Goal: Information Seeking & Learning: Learn about a topic

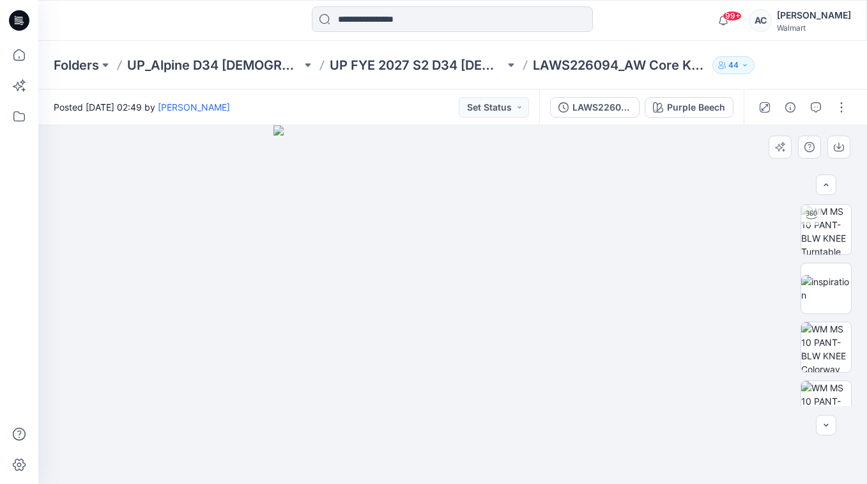
scroll to position [92, 0]
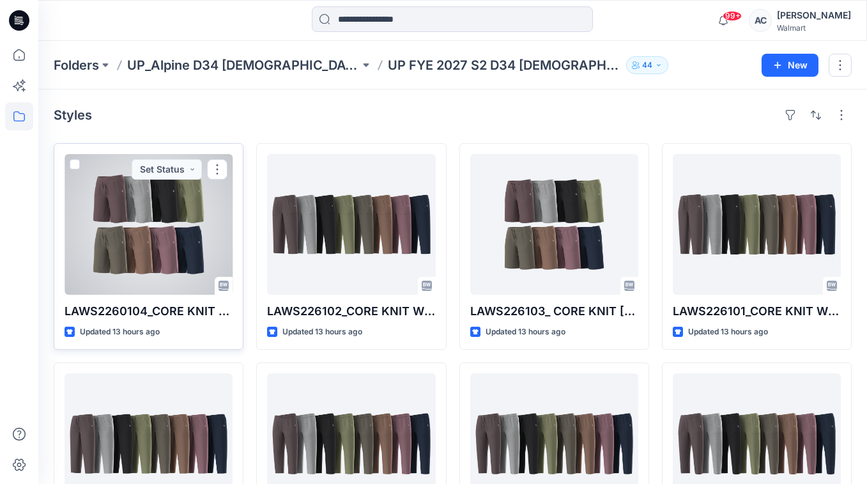
click at [187, 222] on div at bounding box center [149, 224] width 168 height 141
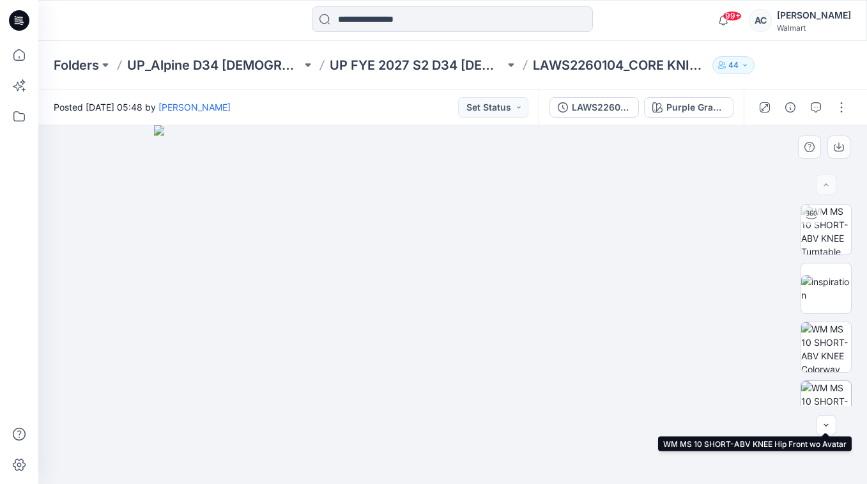
click at [827, 388] on img at bounding box center [826, 406] width 50 height 50
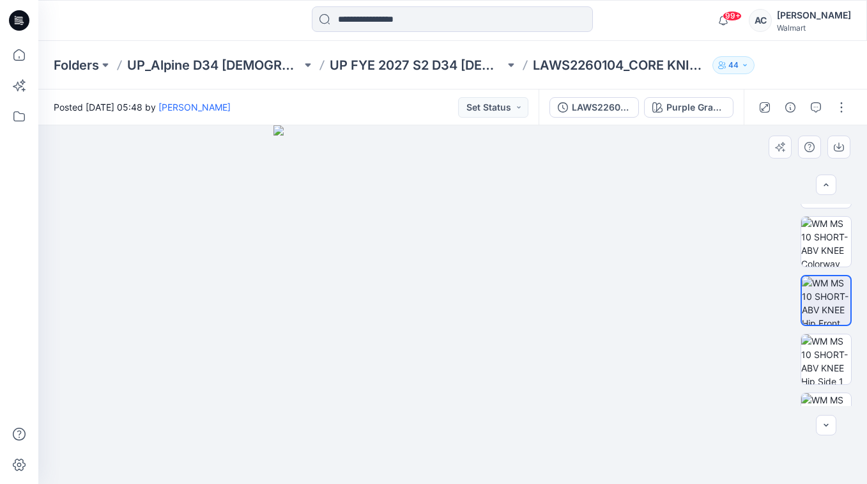
scroll to position [121, 0]
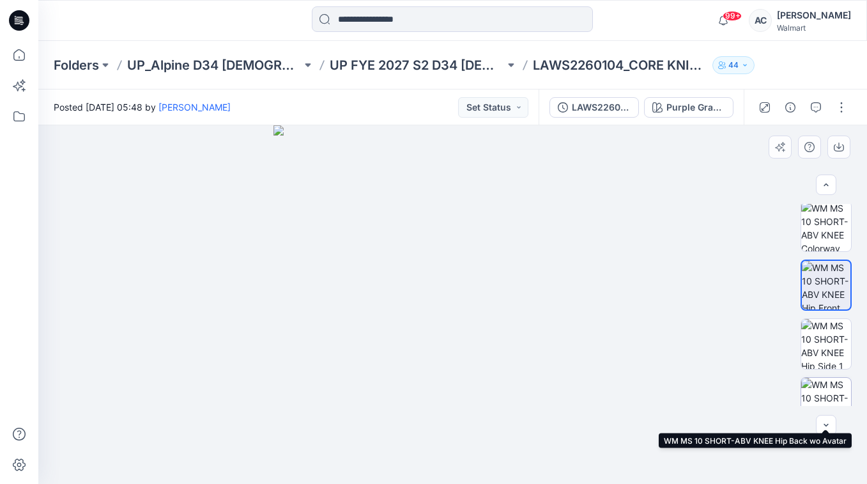
click at [827, 388] on img at bounding box center [826, 403] width 50 height 50
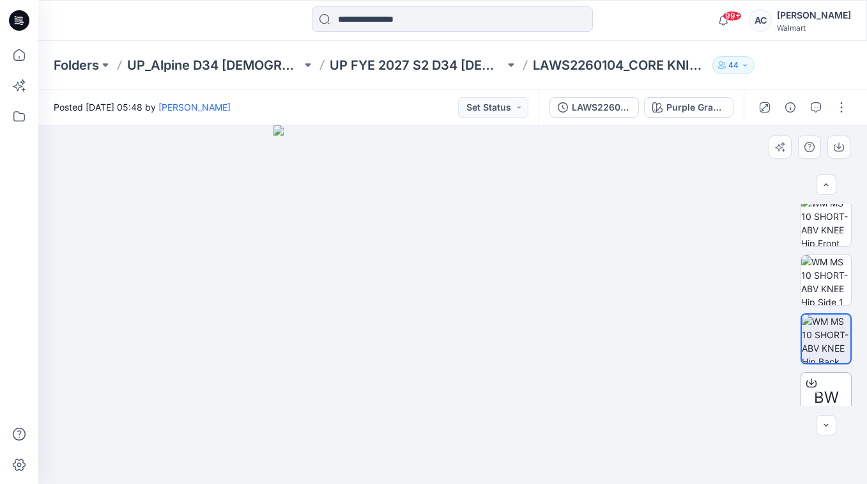
scroll to position [191, 0]
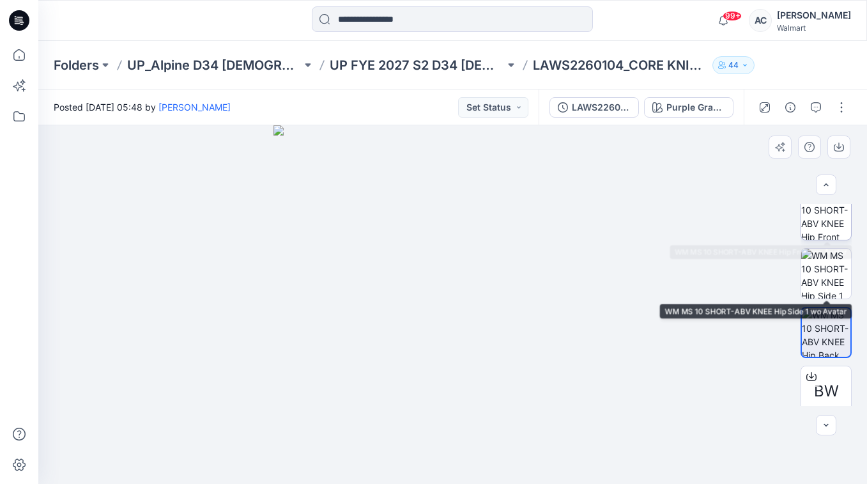
click at [824, 221] on img at bounding box center [826, 215] width 50 height 50
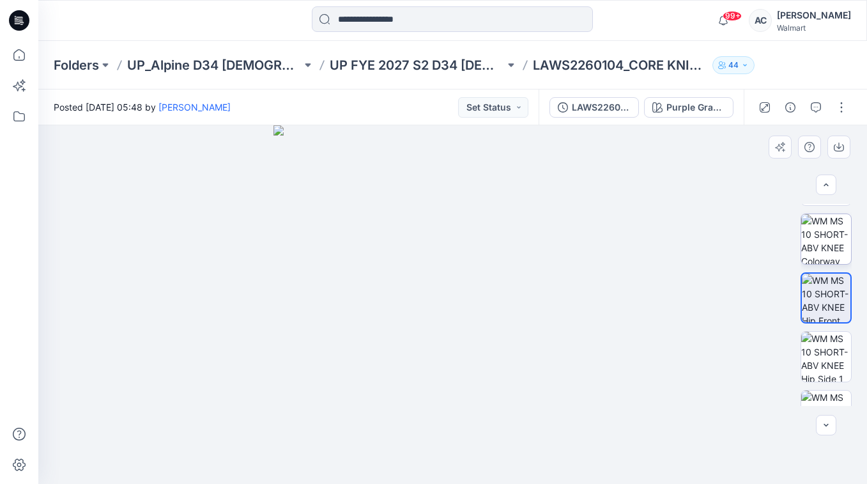
scroll to position [110, 0]
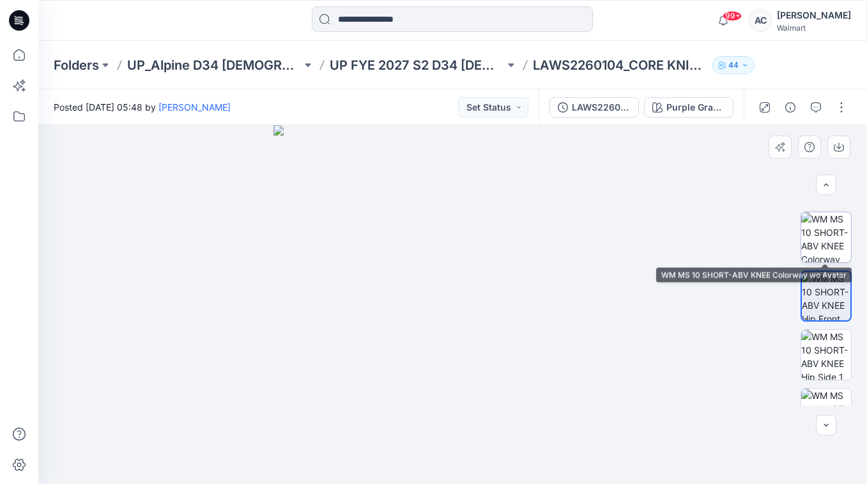
click at [822, 230] on img at bounding box center [826, 237] width 50 height 50
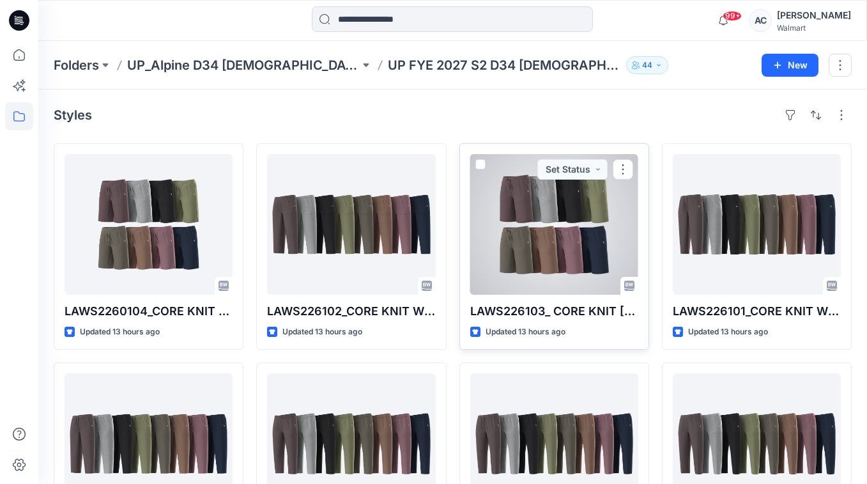
click at [579, 229] on div at bounding box center [554, 224] width 168 height 141
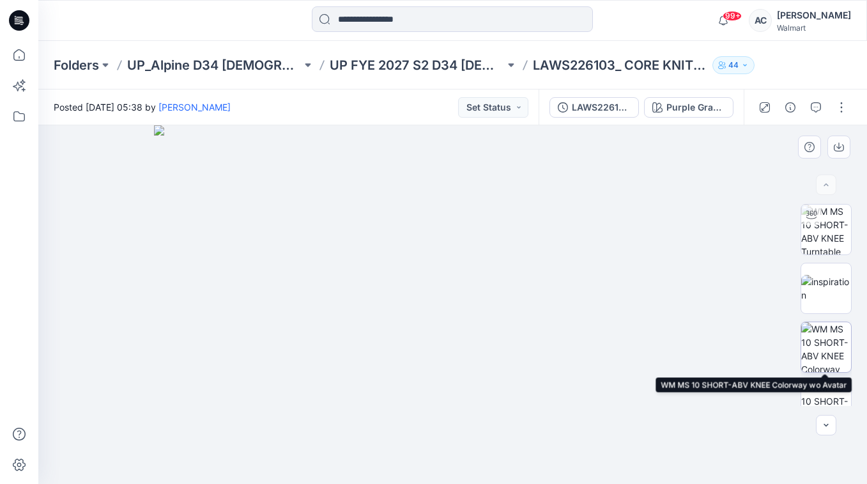
click at [825, 352] on img at bounding box center [826, 347] width 50 height 50
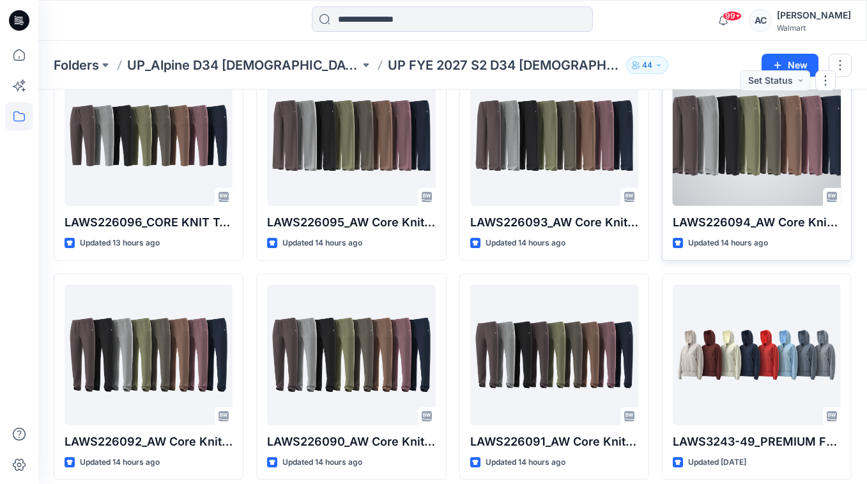
scroll to position [542, 0]
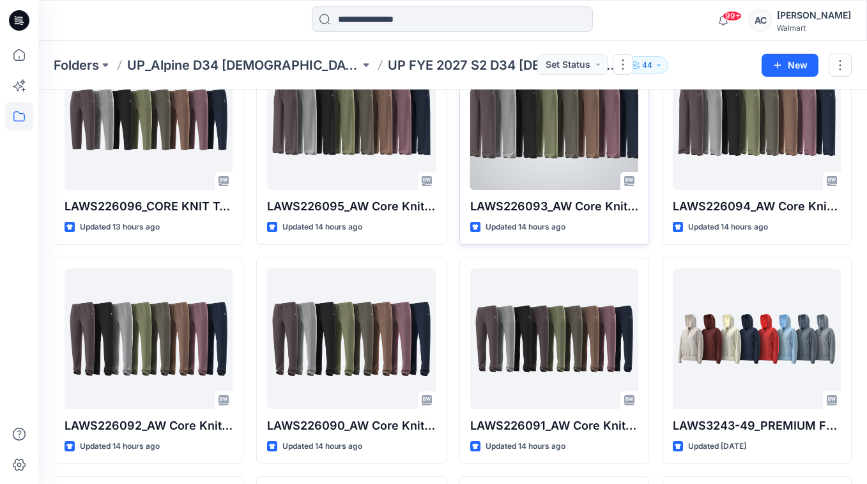
click at [558, 139] on div at bounding box center [554, 119] width 168 height 141
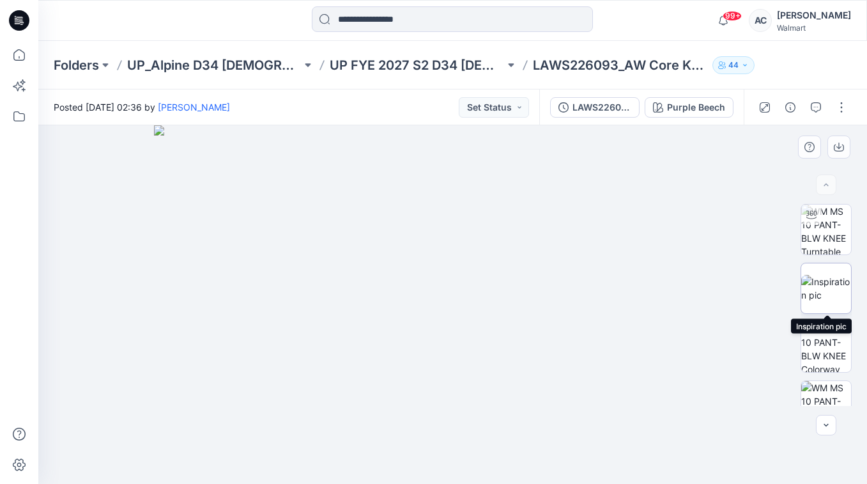
click at [830, 275] on img at bounding box center [826, 288] width 50 height 27
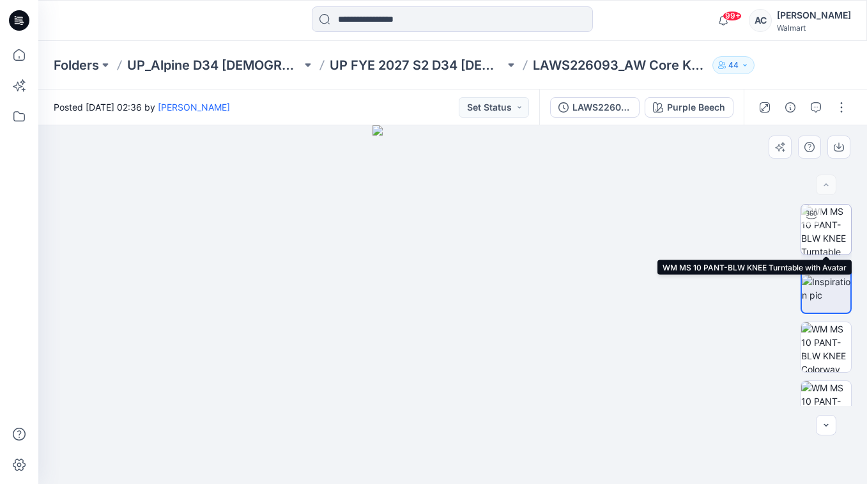
click at [832, 234] on img at bounding box center [826, 229] width 50 height 50
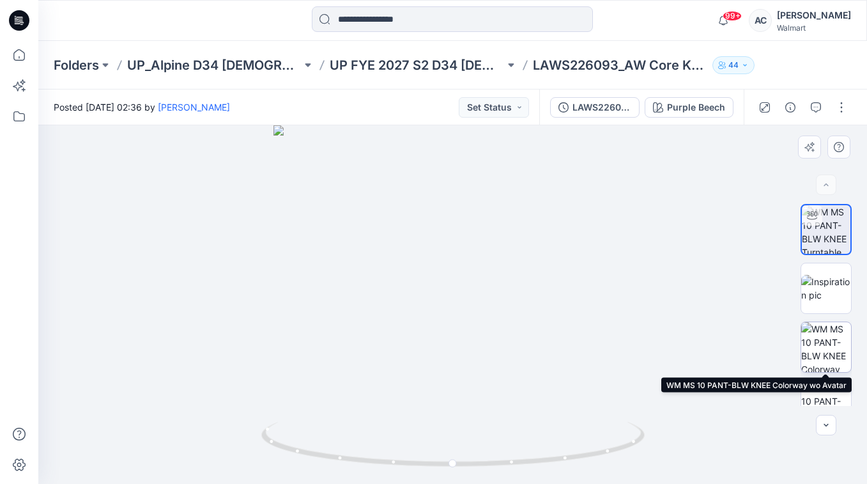
click at [835, 352] on img at bounding box center [826, 347] width 50 height 50
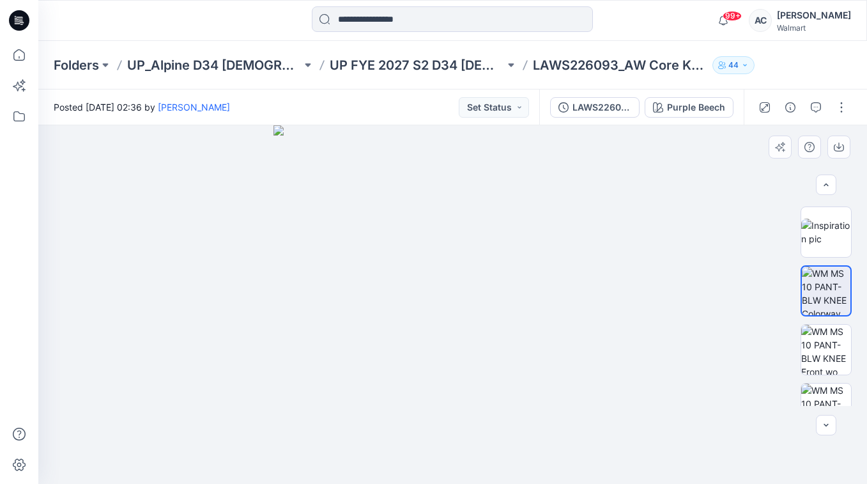
scroll to position [78, 0]
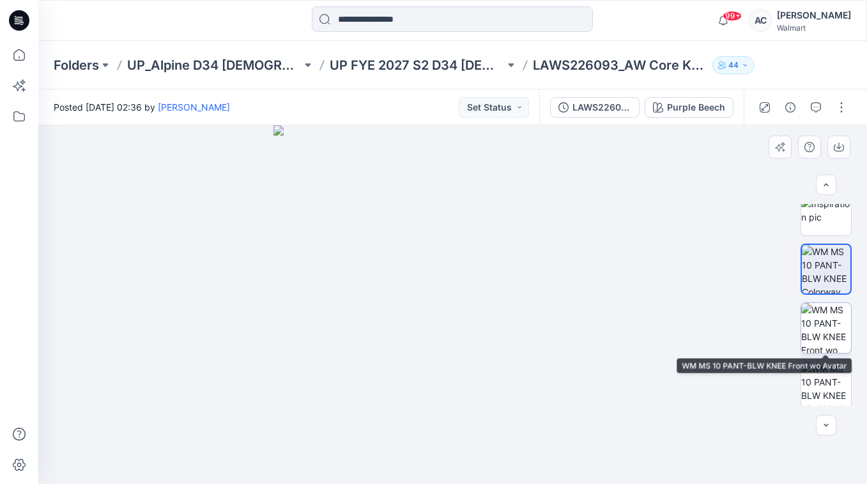
click at [832, 334] on img at bounding box center [826, 328] width 50 height 50
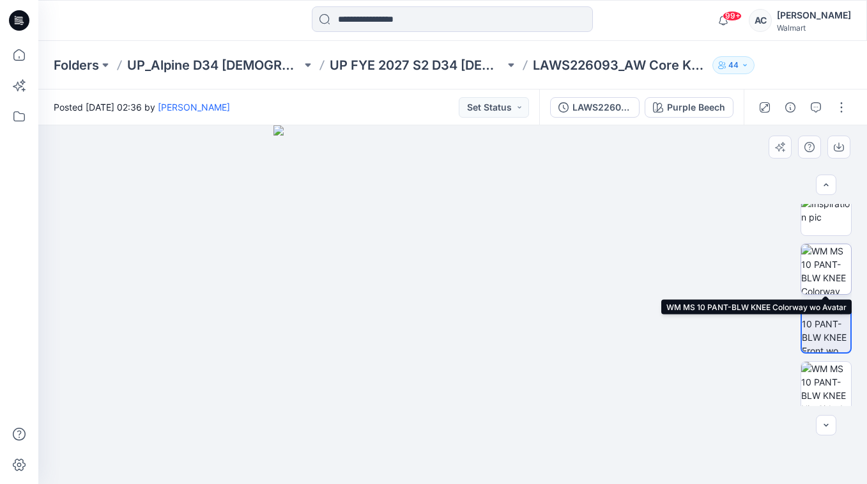
click at [830, 272] on img at bounding box center [826, 269] width 50 height 50
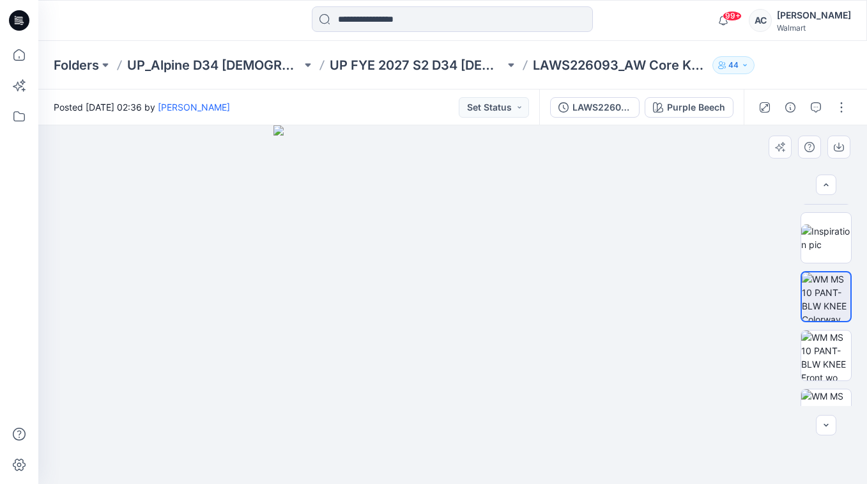
scroll to position [33, 0]
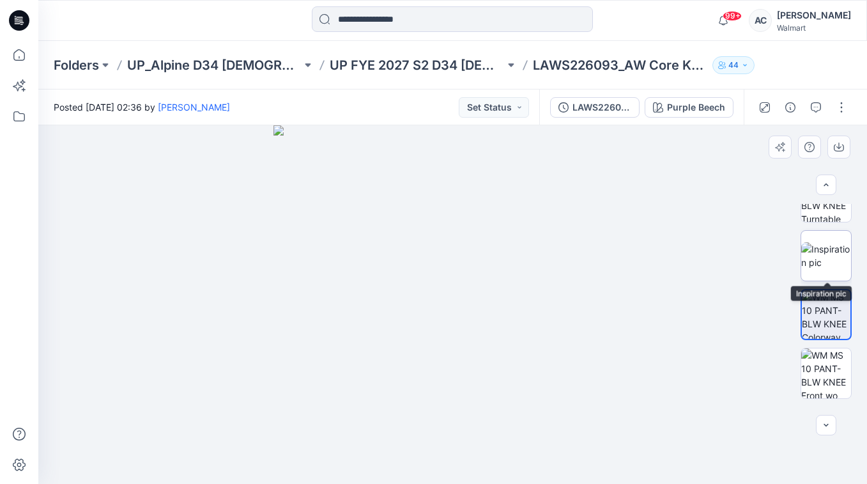
click at [829, 264] on img at bounding box center [826, 255] width 50 height 27
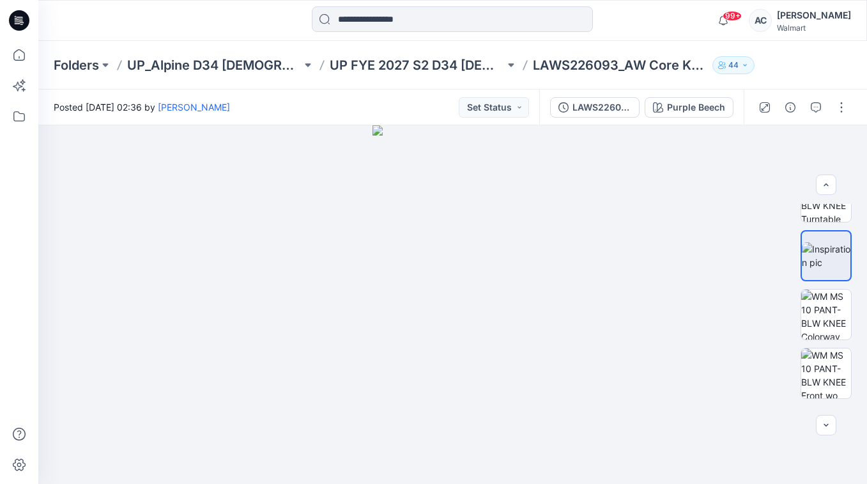
scroll to position [542, 0]
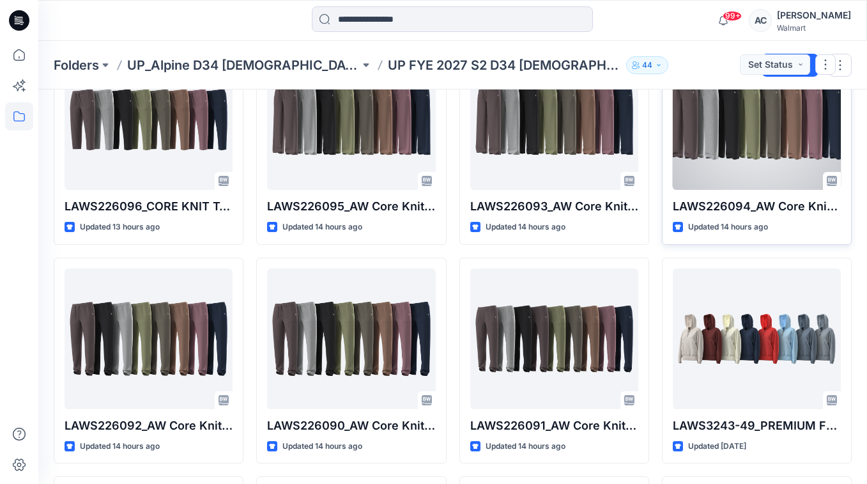
click at [715, 132] on div at bounding box center [757, 119] width 168 height 141
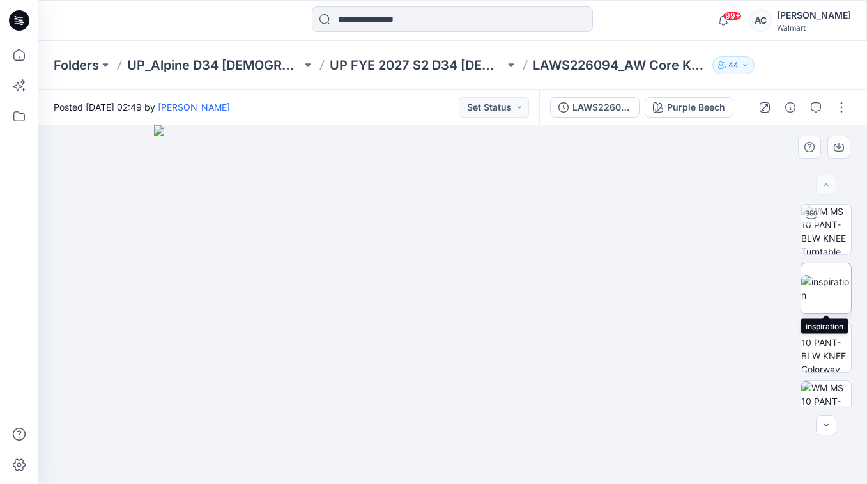
click at [834, 290] on img at bounding box center [826, 288] width 50 height 27
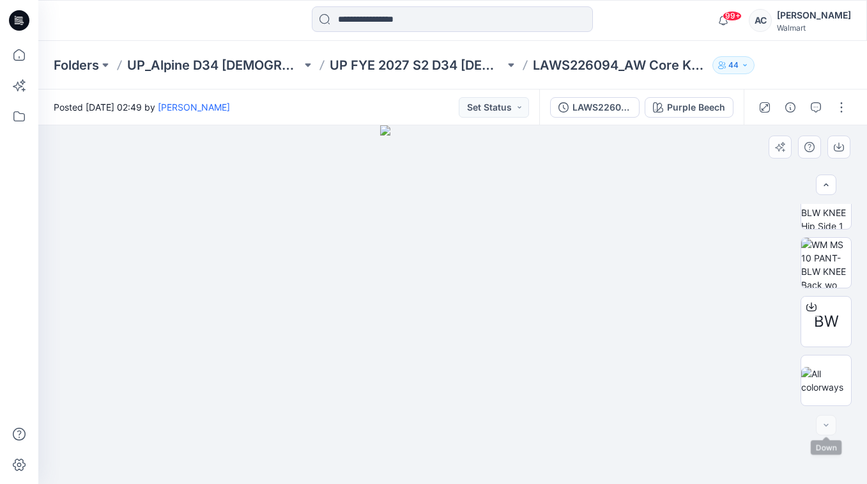
scroll to position [261, 0]
click at [824, 427] on div at bounding box center [826, 425] width 20 height 20
click at [815, 105] on icon "button" at bounding box center [816, 107] width 10 height 10
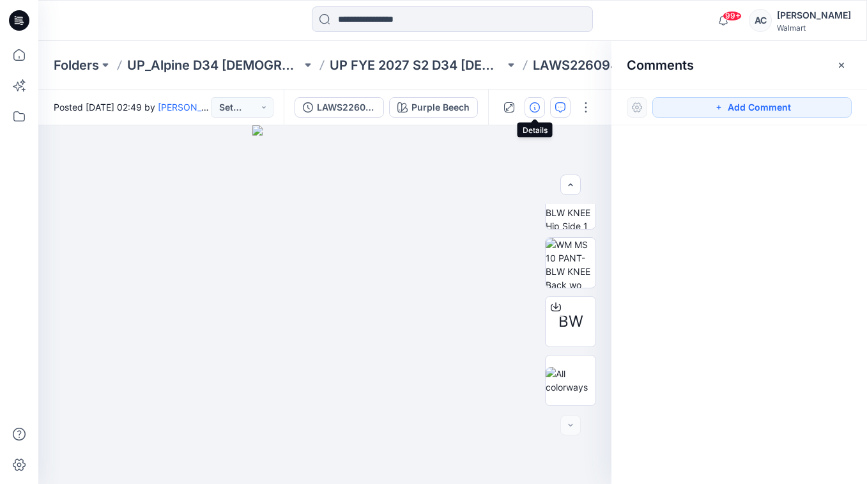
click at [539, 107] on icon "button" at bounding box center [535, 107] width 10 height 10
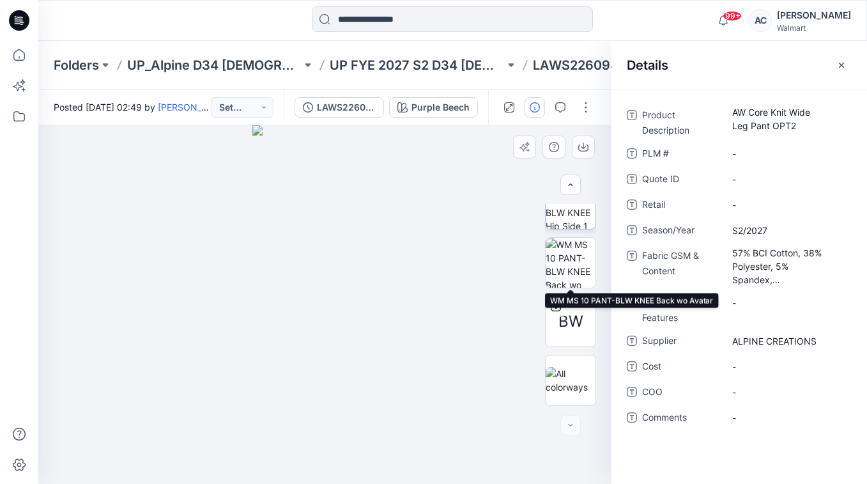
click at [565, 216] on img at bounding box center [571, 204] width 50 height 50
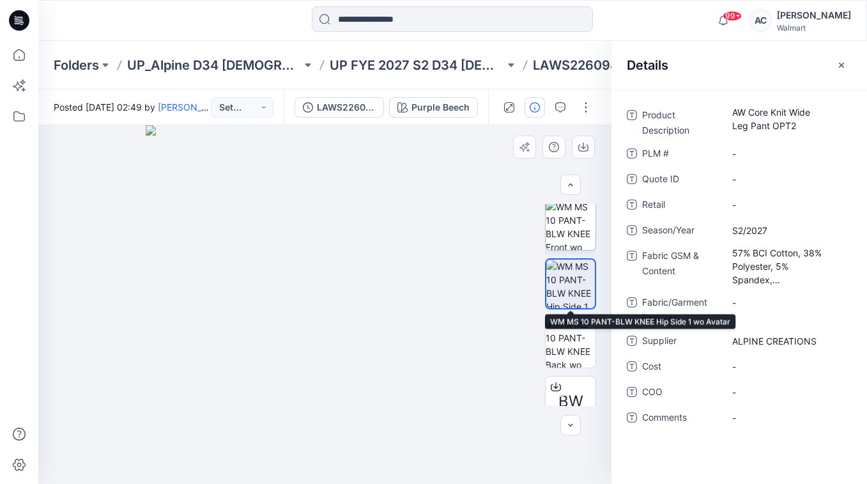
click at [577, 215] on img at bounding box center [571, 225] width 50 height 50
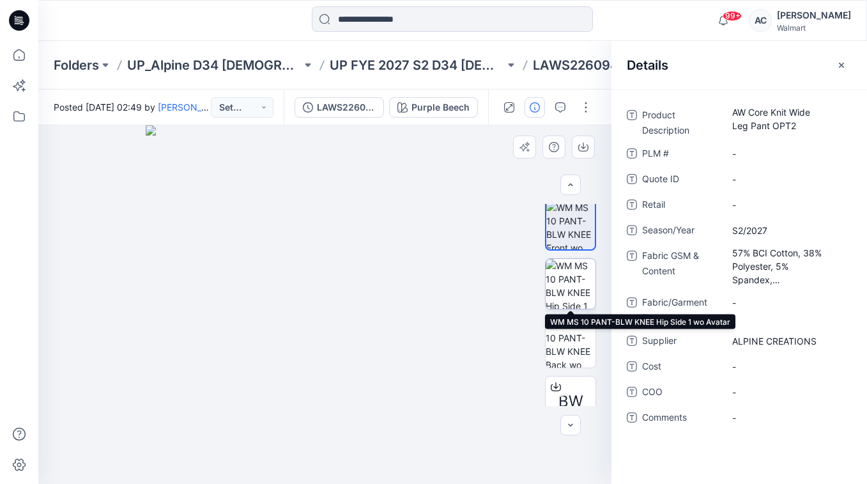
scroll to position [190, 0]
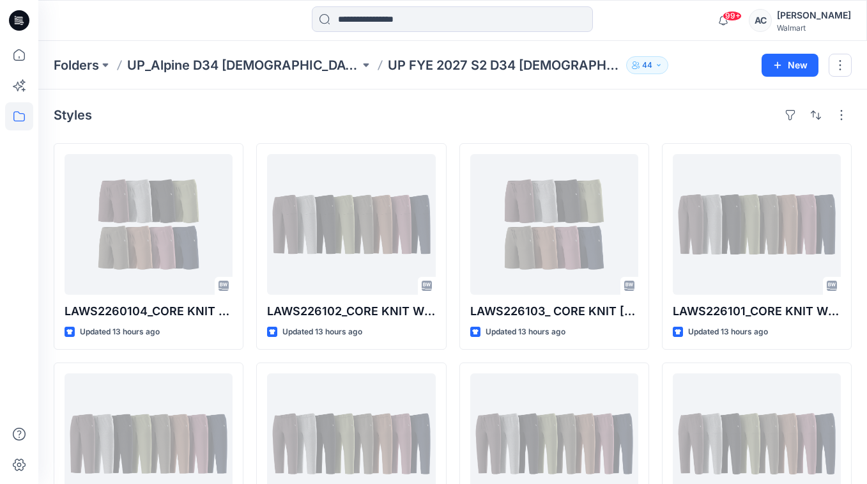
scroll to position [542, 0]
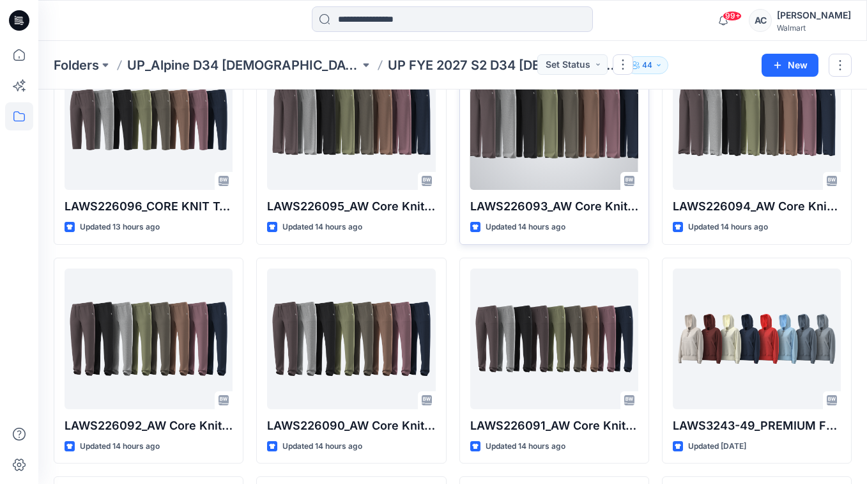
click at [566, 141] on div at bounding box center [554, 119] width 168 height 141
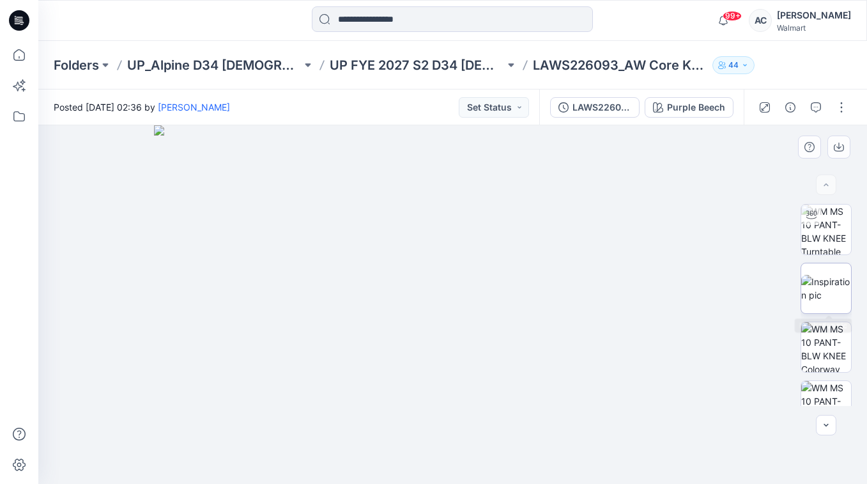
click at [822, 283] on img at bounding box center [826, 288] width 50 height 27
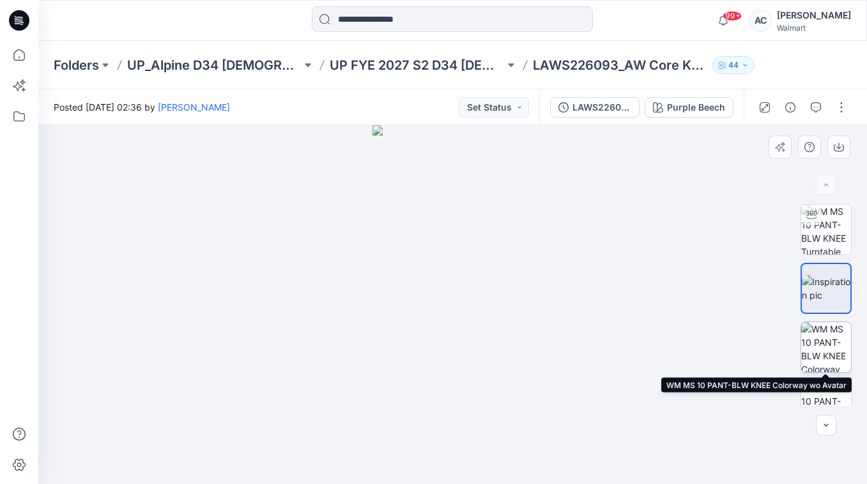
click at [823, 352] on img at bounding box center [826, 347] width 50 height 50
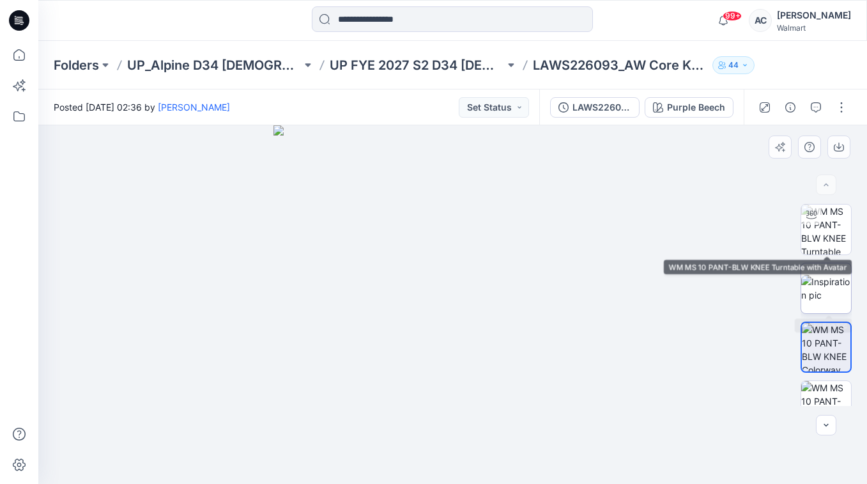
click at [825, 280] on img at bounding box center [826, 288] width 50 height 27
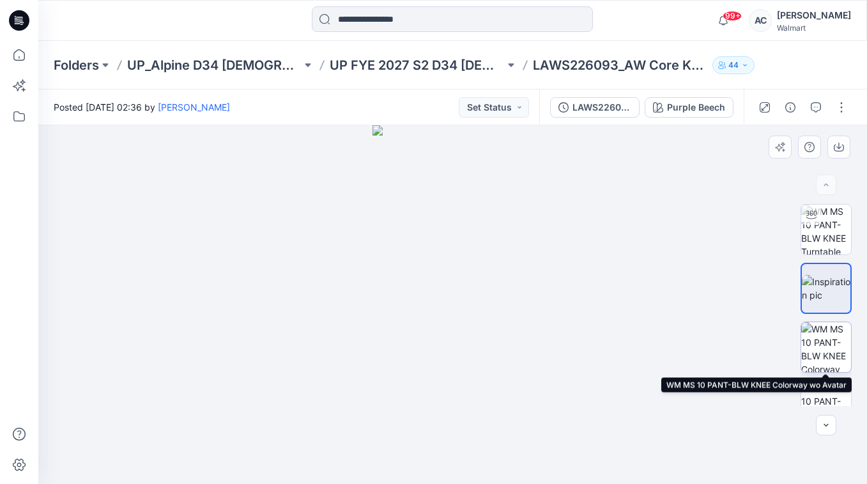
click at [836, 355] on img at bounding box center [826, 347] width 50 height 50
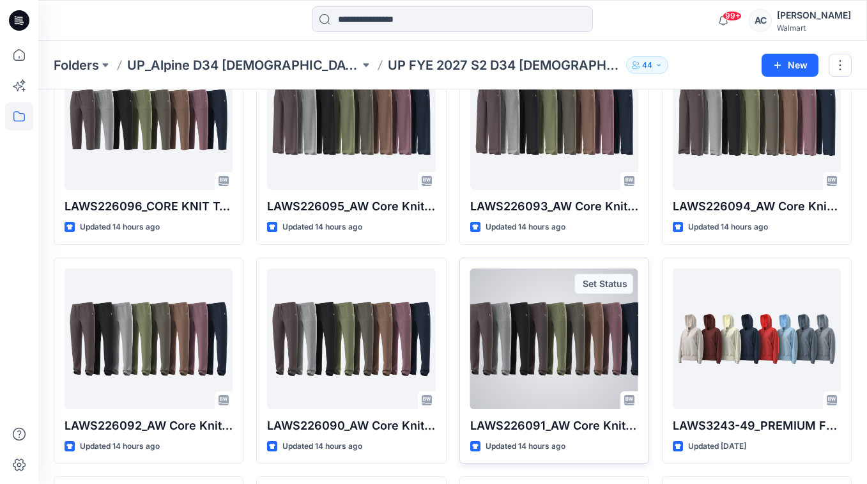
scroll to position [500, 0]
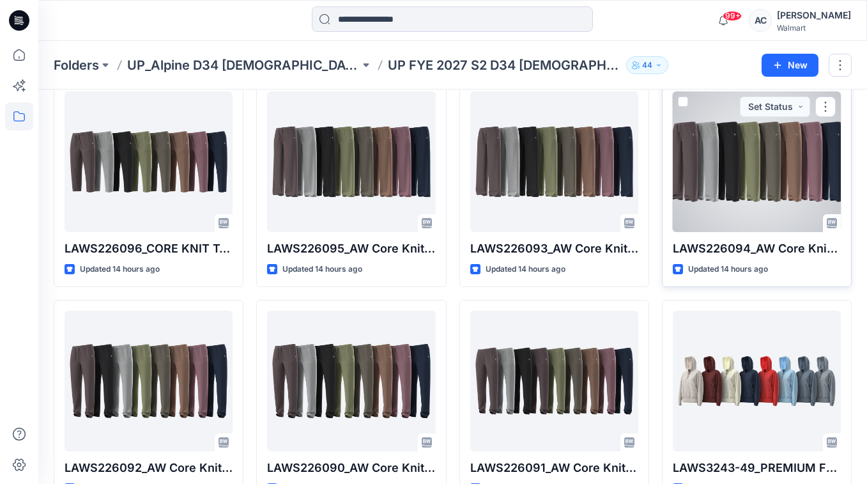
click at [792, 170] on div at bounding box center [757, 161] width 168 height 141
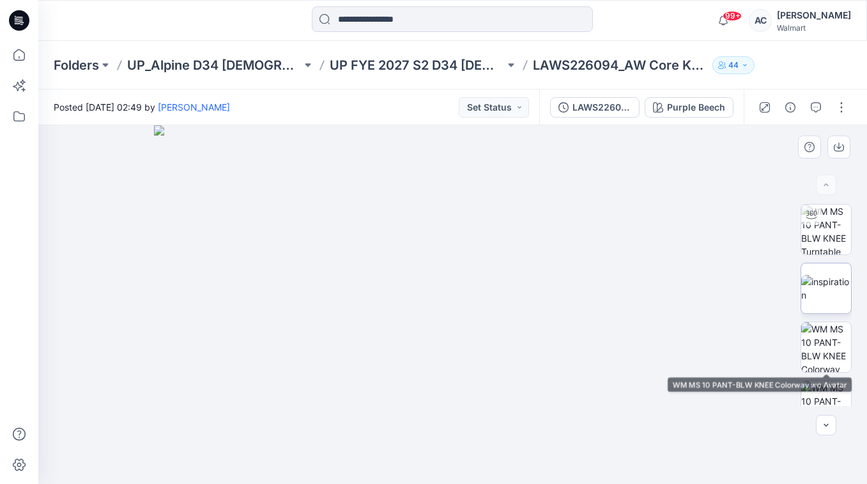
click at [832, 284] on img at bounding box center [826, 288] width 50 height 27
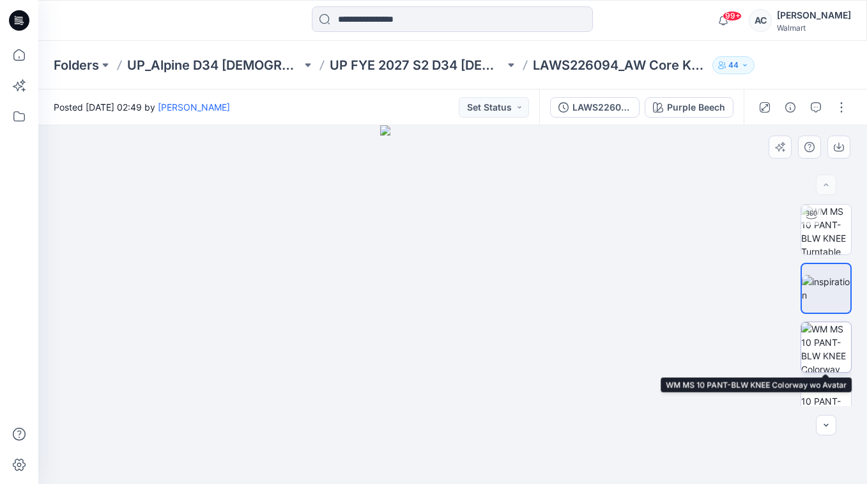
click at [829, 355] on img at bounding box center [826, 347] width 50 height 50
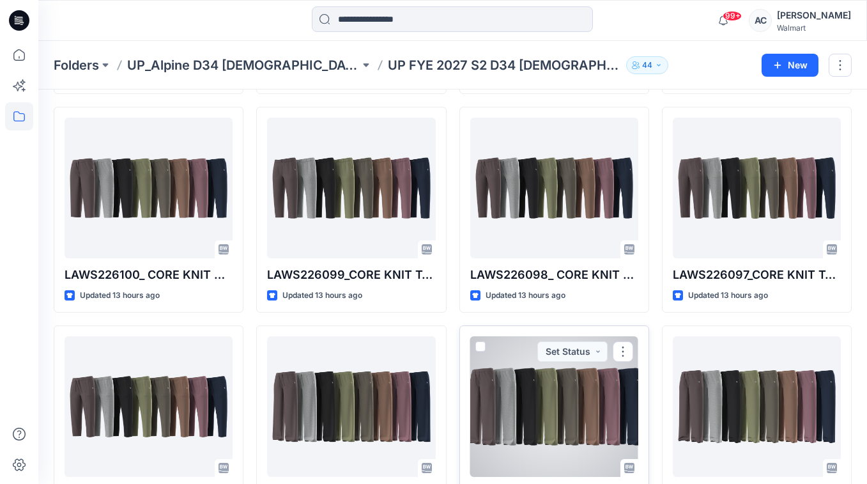
scroll to position [213, 0]
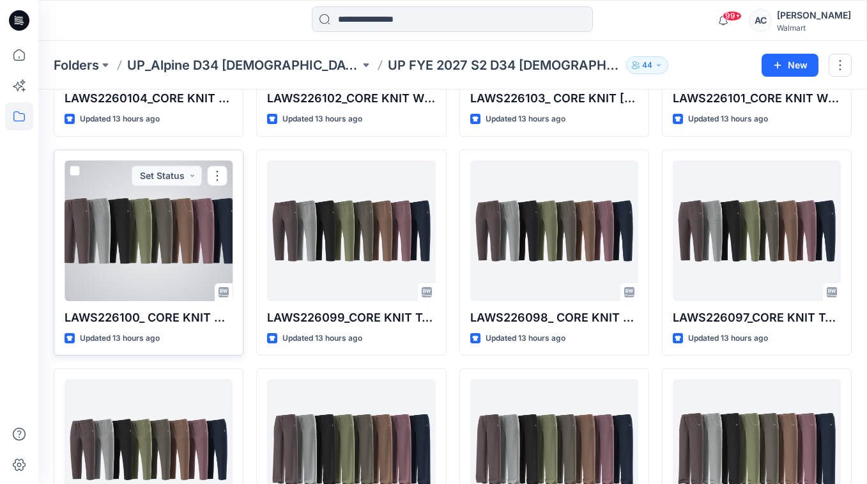
click at [190, 249] on div at bounding box center [149, 230] width 168 height 141
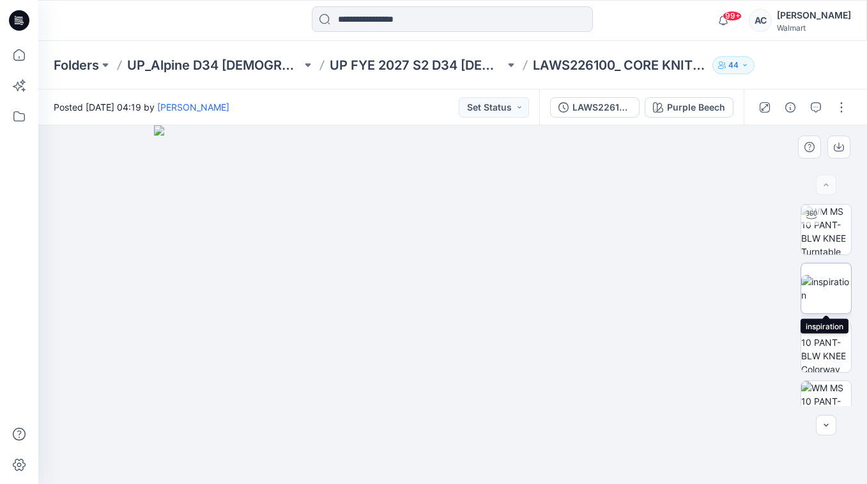
click at [827, 287] on img at bounding box center [826, 288] width 50 height 27
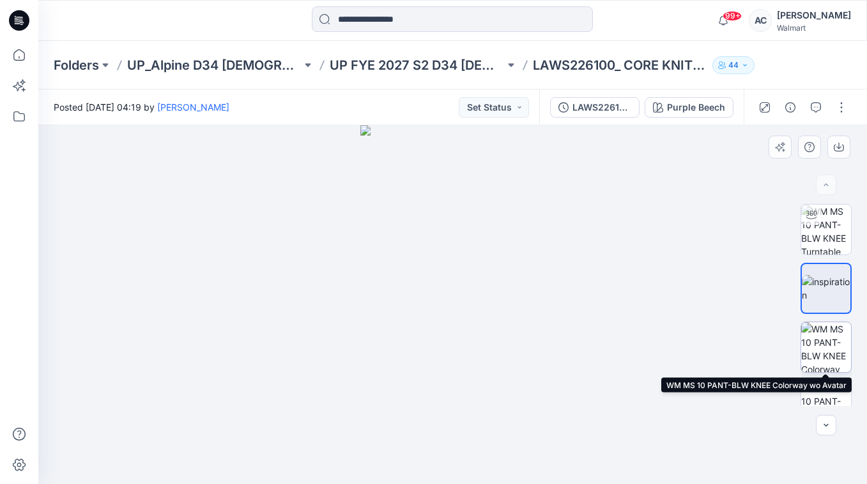
click at [841, 351] on img at bounding box center [826, 347] width 50 height 50
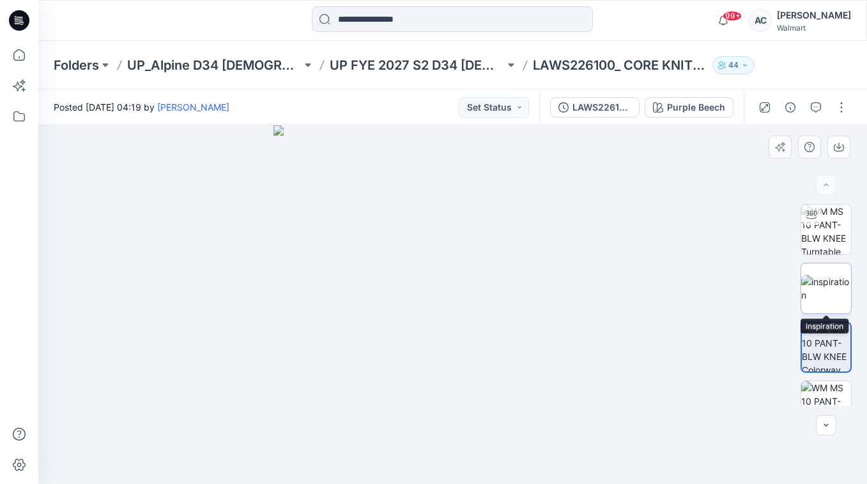
click at [817, 286] on img at bounding box center [826, 288] width 50 height 27
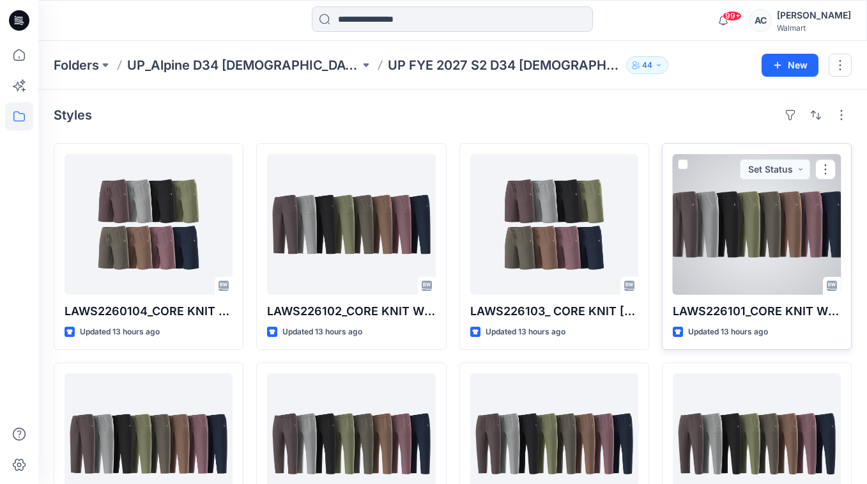
click at [754, 210] on div at bounding box center [757, 224] width 168 height 141
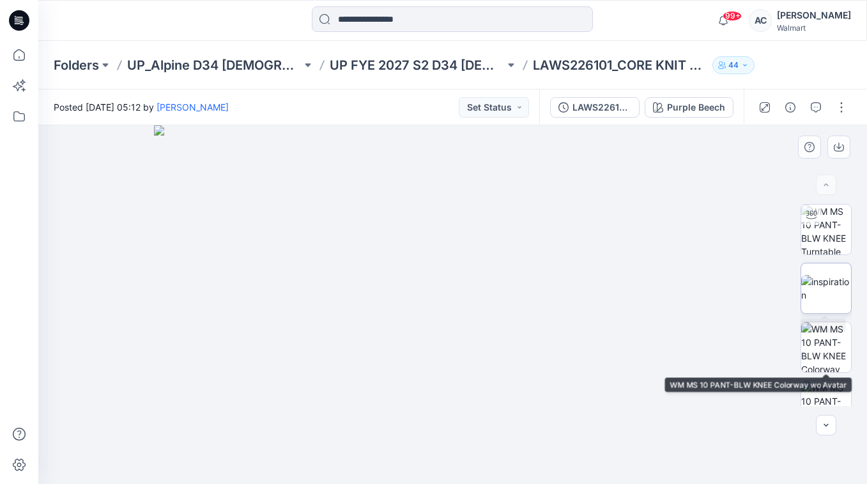
click at [827, 293] on img at bounding box center [826, 288] width 50 height 27
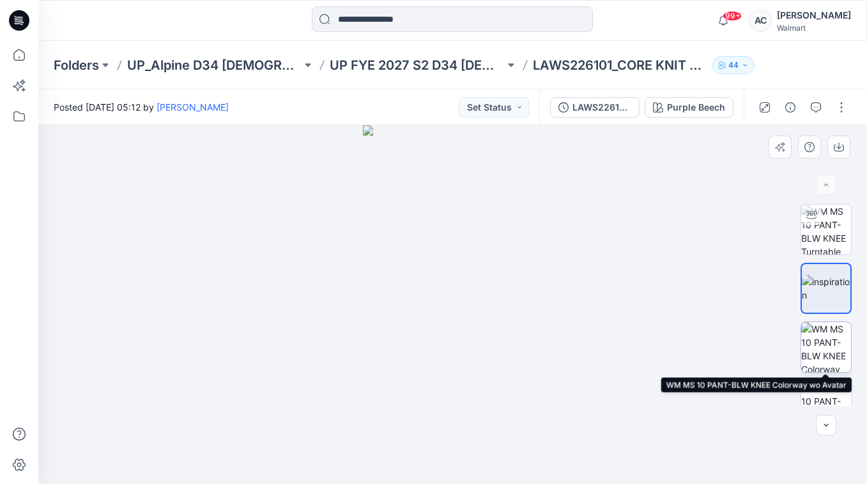
click at [851, 346] on div at bounding box center [825, 346] width 51 height 51
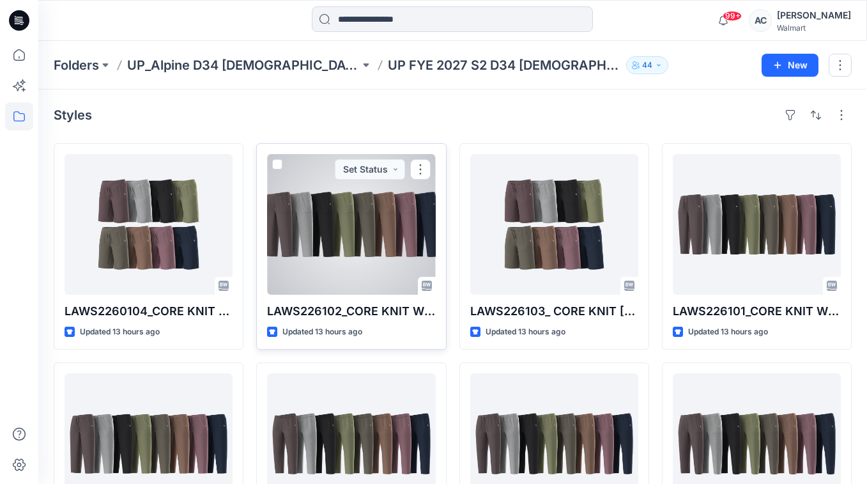
click at [335, 237] on div at bounding box center [351, 224] width 168 height 141
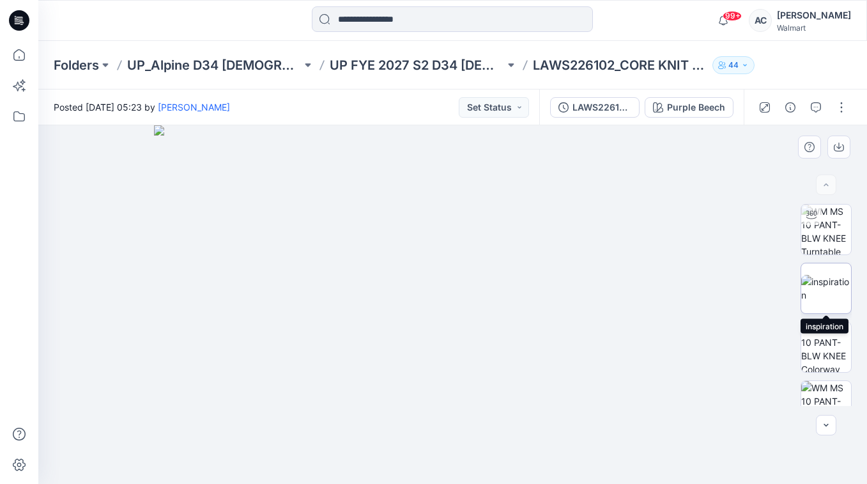
click at [837, 280] on img at bounding box center [826, 288] width 50 height 27
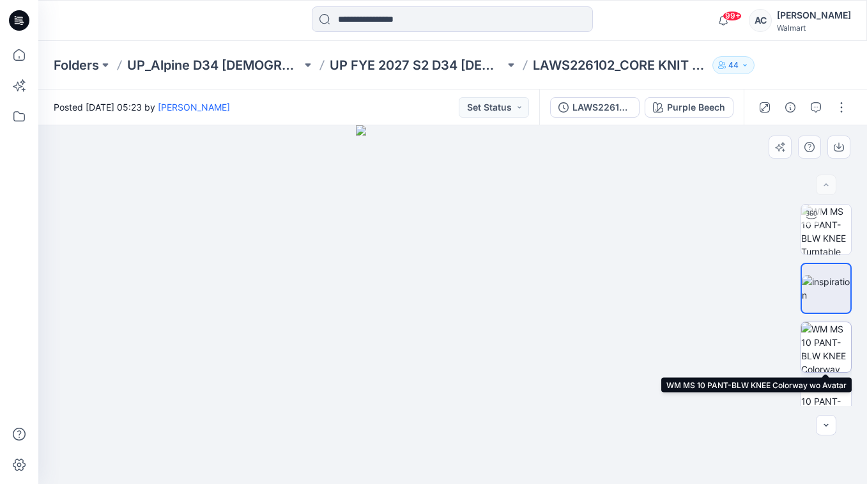
click at [840, 335] on img at bounding box center [826, 347] width 50 height 50
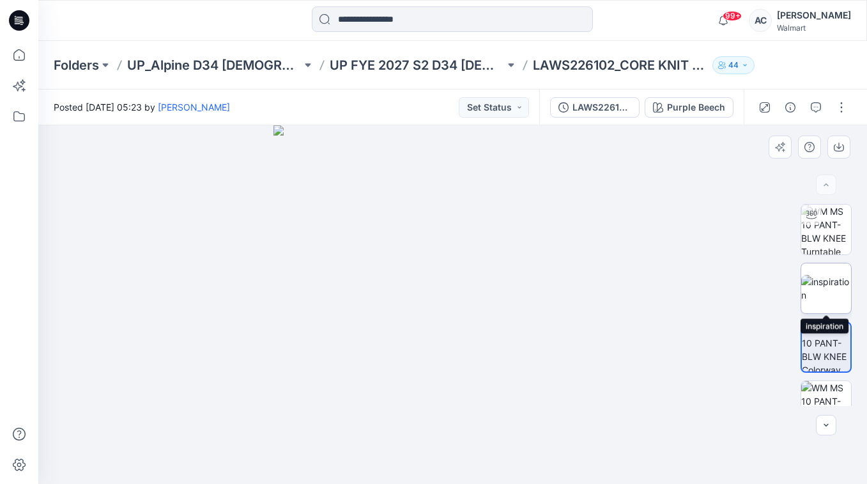
click at [831, 300] on img at bounding box center [826, 288] width 50 height 27
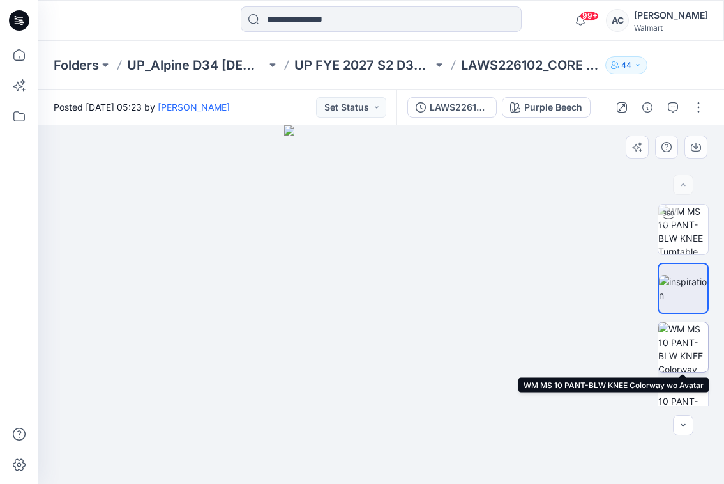
click at [686, 353] on img at bounding box center [684, 347] width 50 height 50
